Goal: Transaction & Acquisition: Purchase product/service

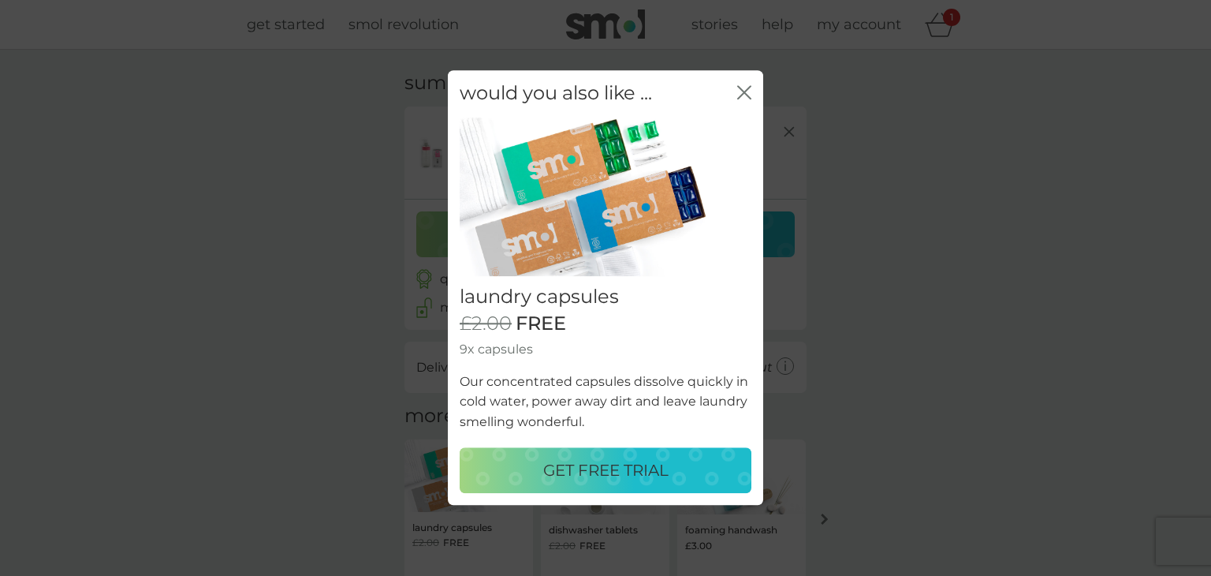
click at [649, 464] on p "GET FREE TRIAL" at bounding box center [605, 470] width 125 height 25
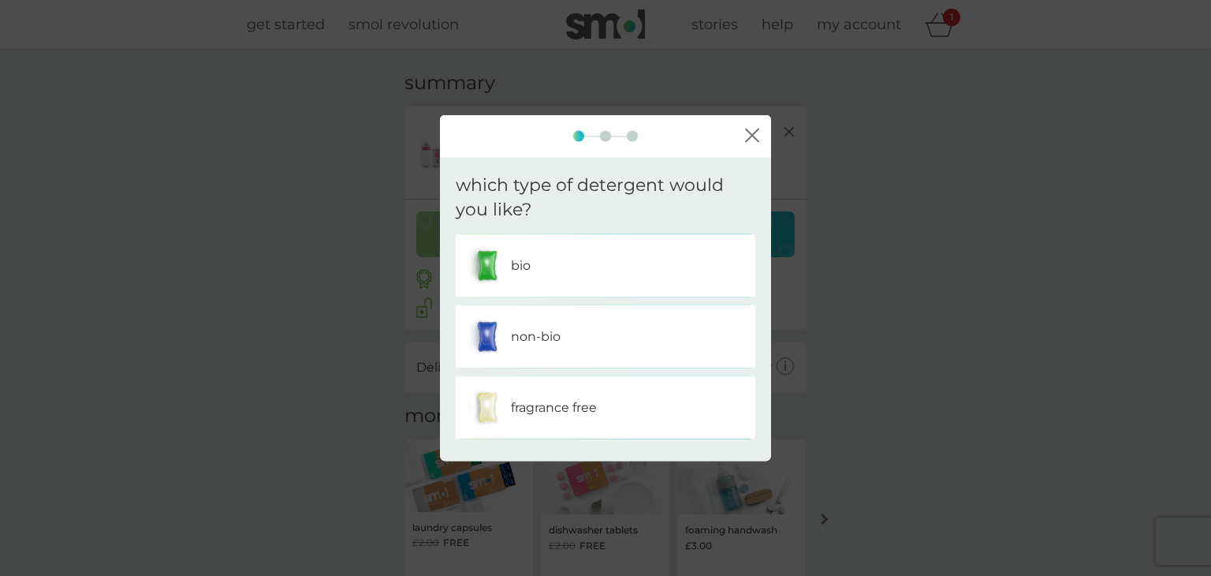
click at [550, 266] on div "bio" at bounding box center [606, 264] width 276 height 39
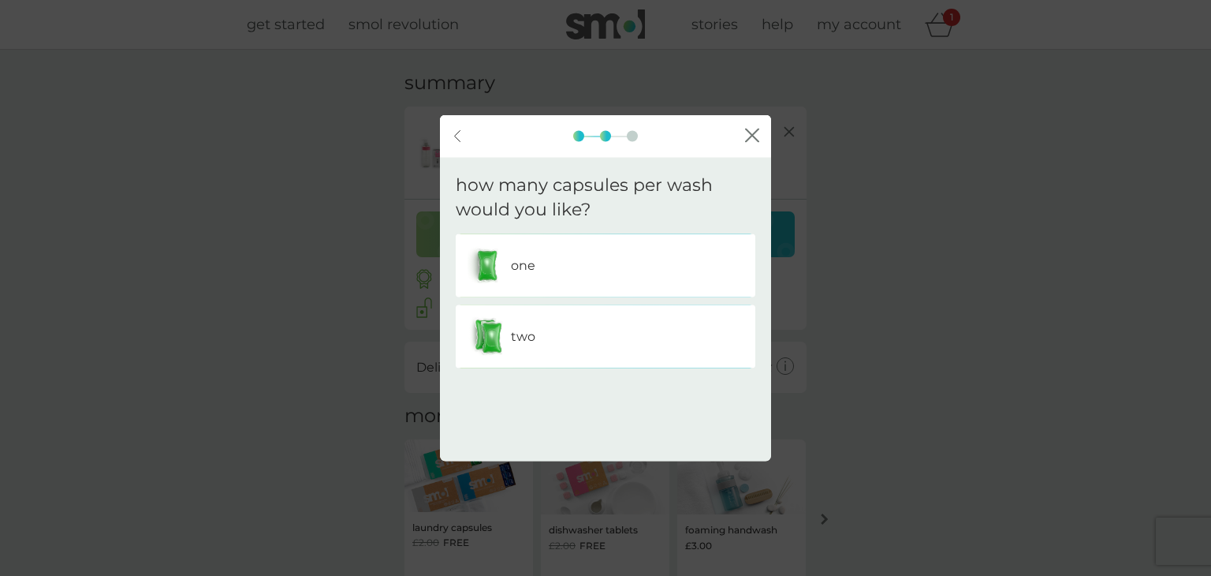
click at [550, 266] on div "one" at bounding box center [606, 264] width 276 height 39
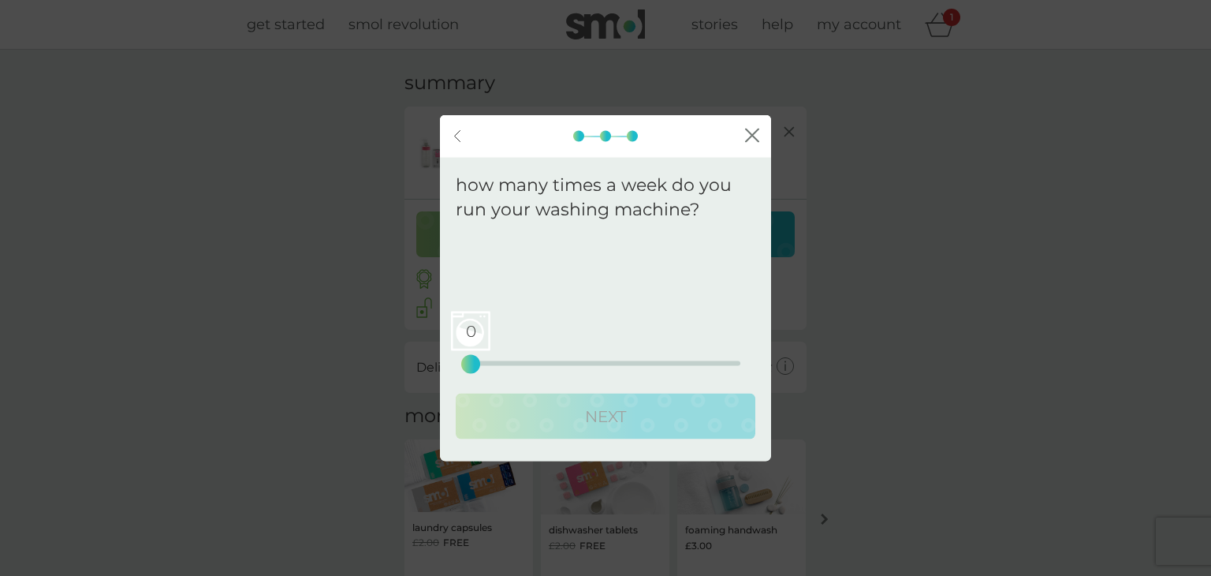
click at [754, 131] on icon "close" at bounding box center [755, 135] width 6 height 13
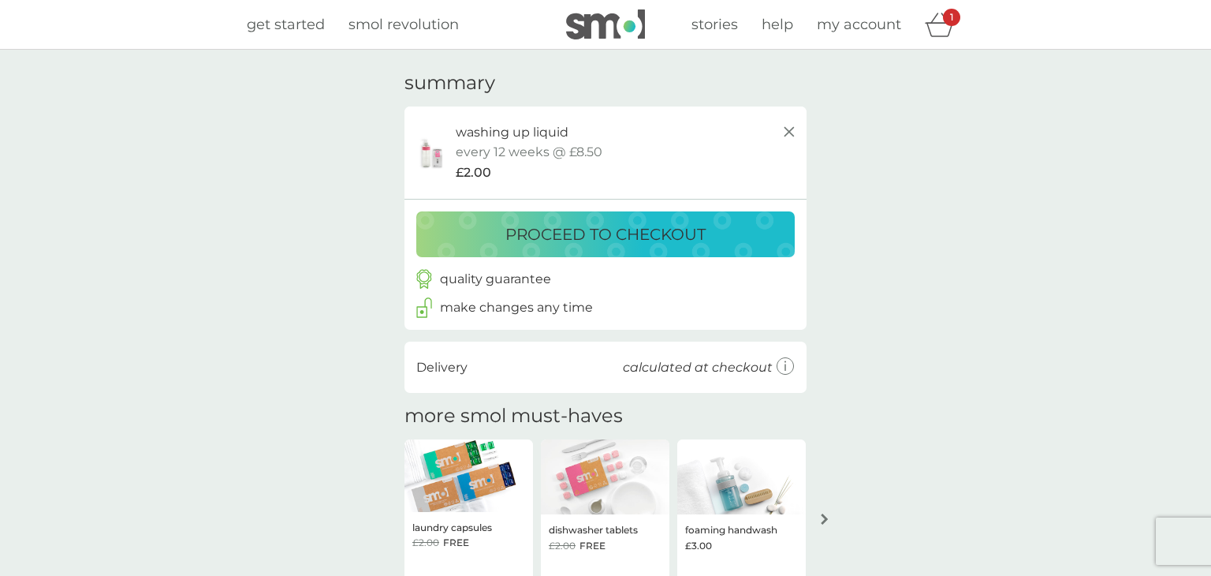
click at [688, 232] on p "proceed to checkout" at bounding box center [605, 234] width 200 height 25
click at [673, 230] on p "proceed to checkout" at bounding box center [605, 234] width 200 height 25
